Goal: Task Accomplishment & Management: Use online tool/utility

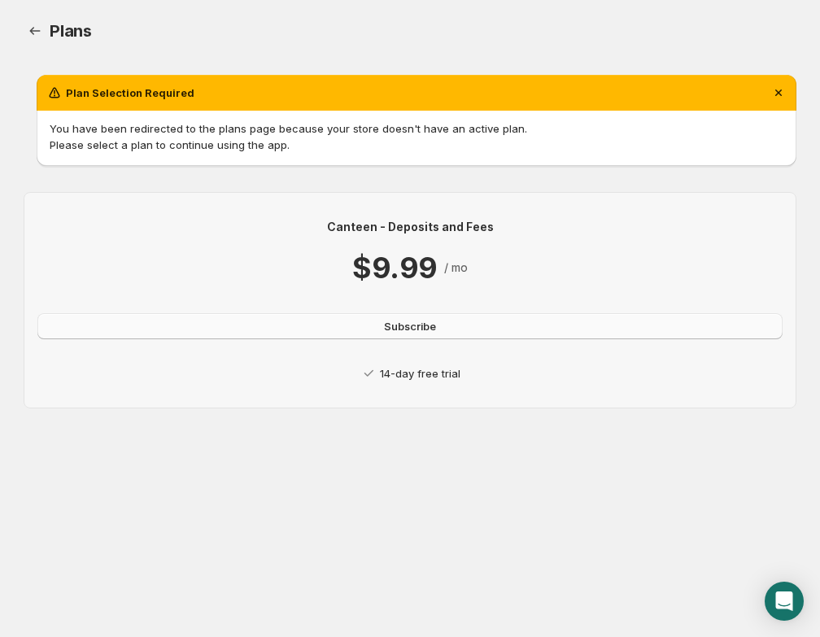
click at [415, 330] on span "Subscribe" at bounding box center [410, 326] width 52 height 16
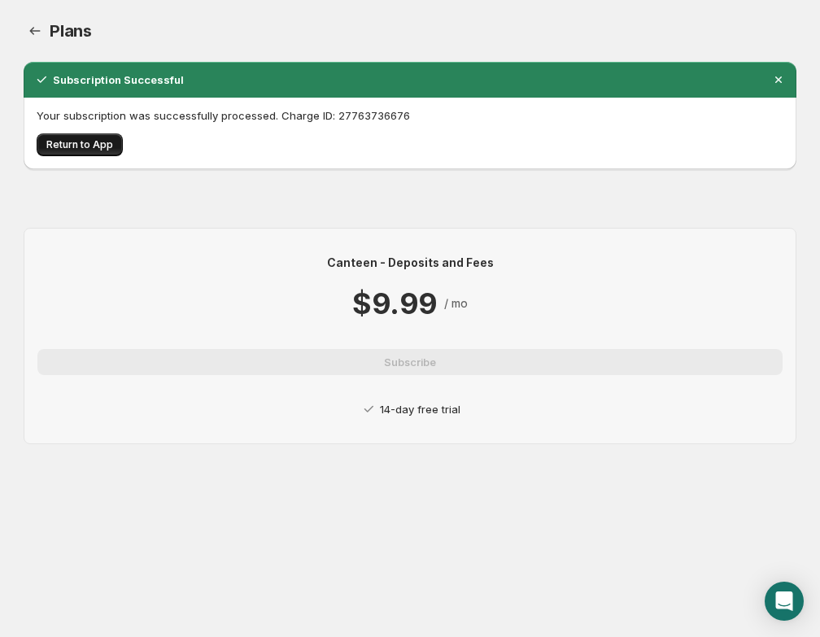
click at [85, 154] on button "Return to App" at bounding box center [80, 144] width 86 height 23
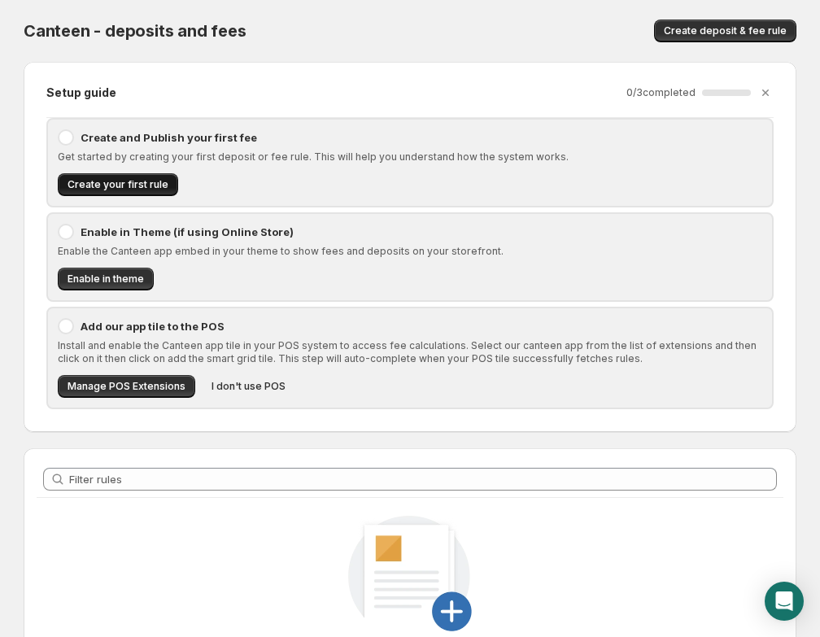
click at [155, 186] on span "Create your first rule" at bounding box center [118, 184] width 101 height 13
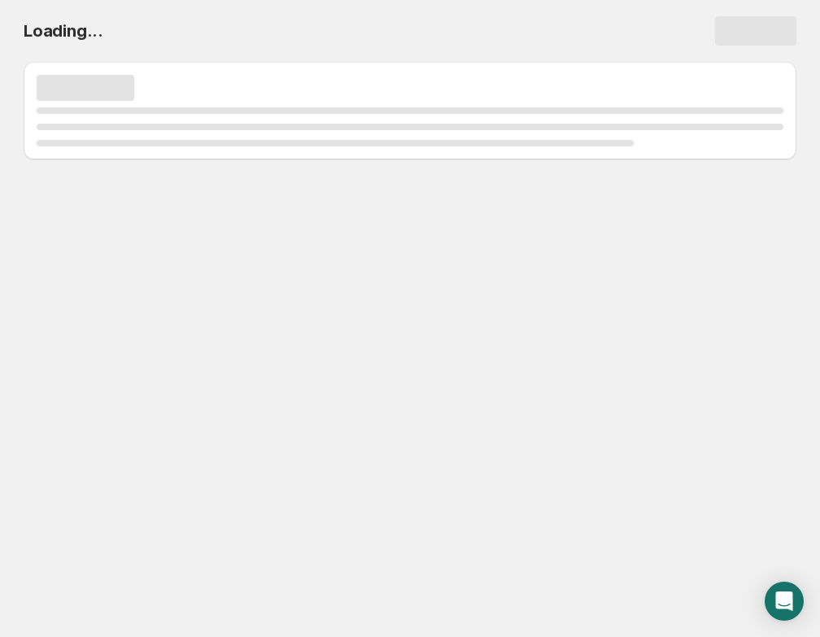
select select "deactive"
